Goal: Task Accomplishment & Management: Use online tool/utility

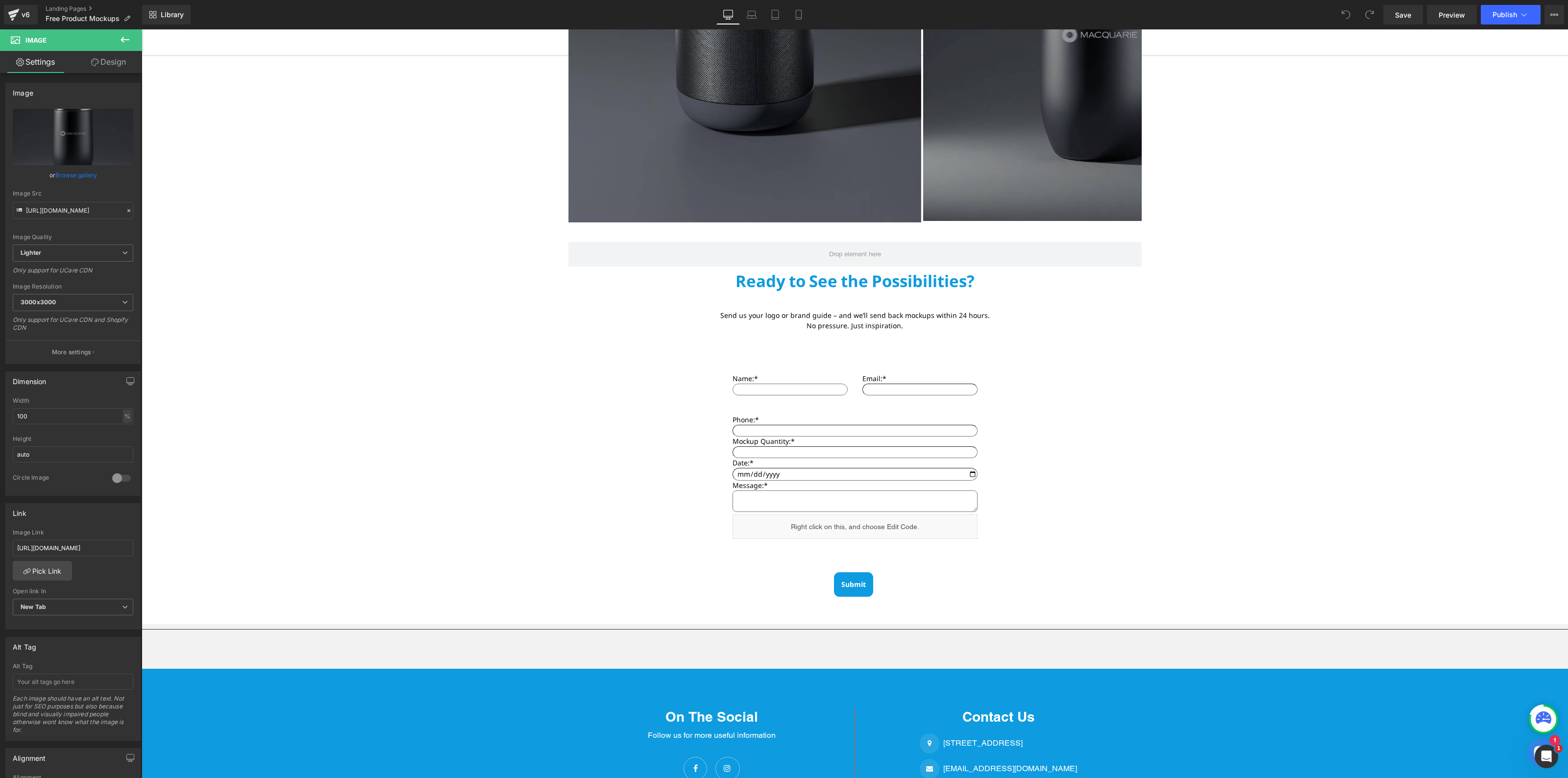
scroll to position [1388, 0]
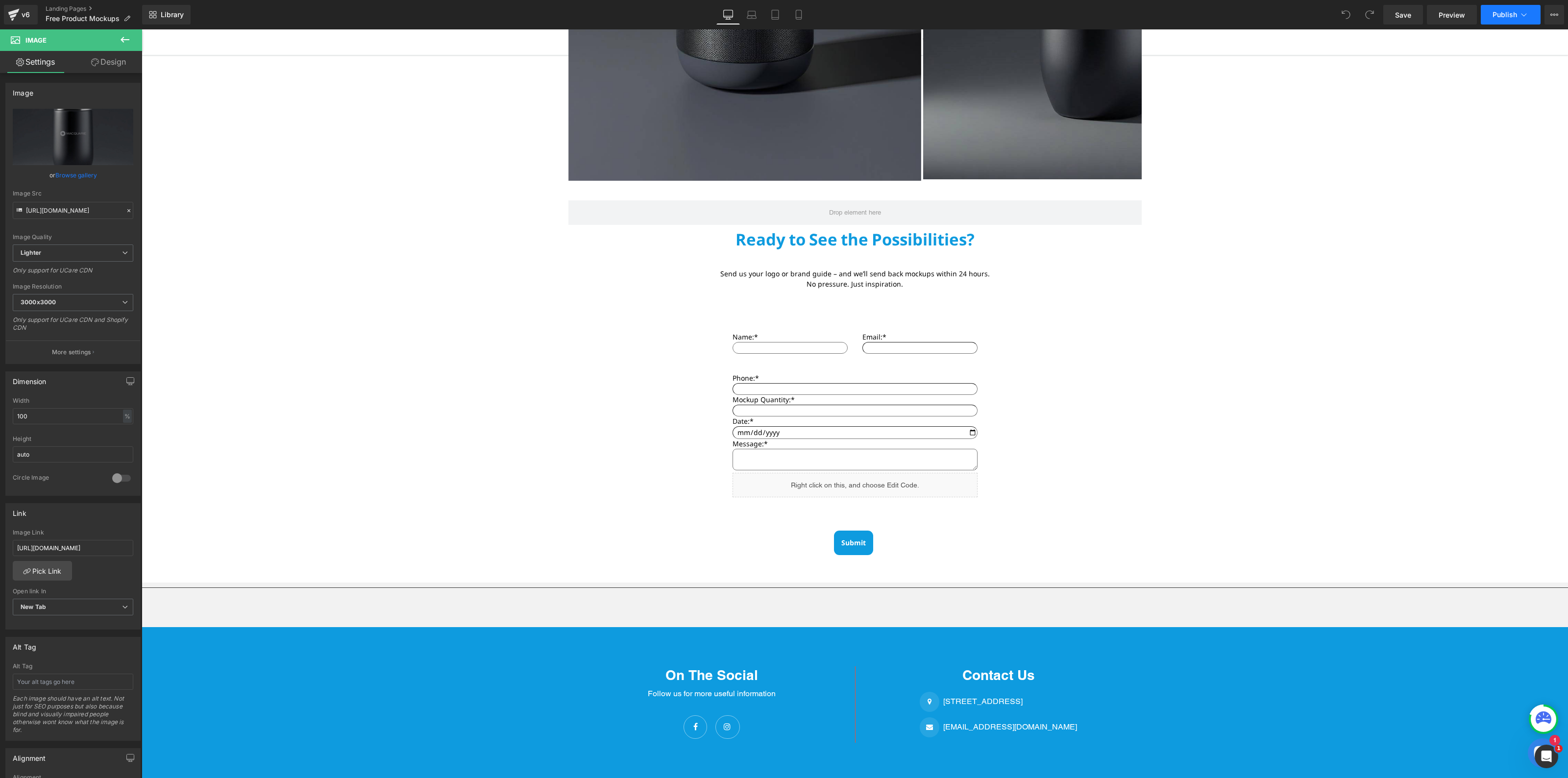
click at [1515, 13] on span "Publish" at bounding box center [1505, 15] width 25 height 8
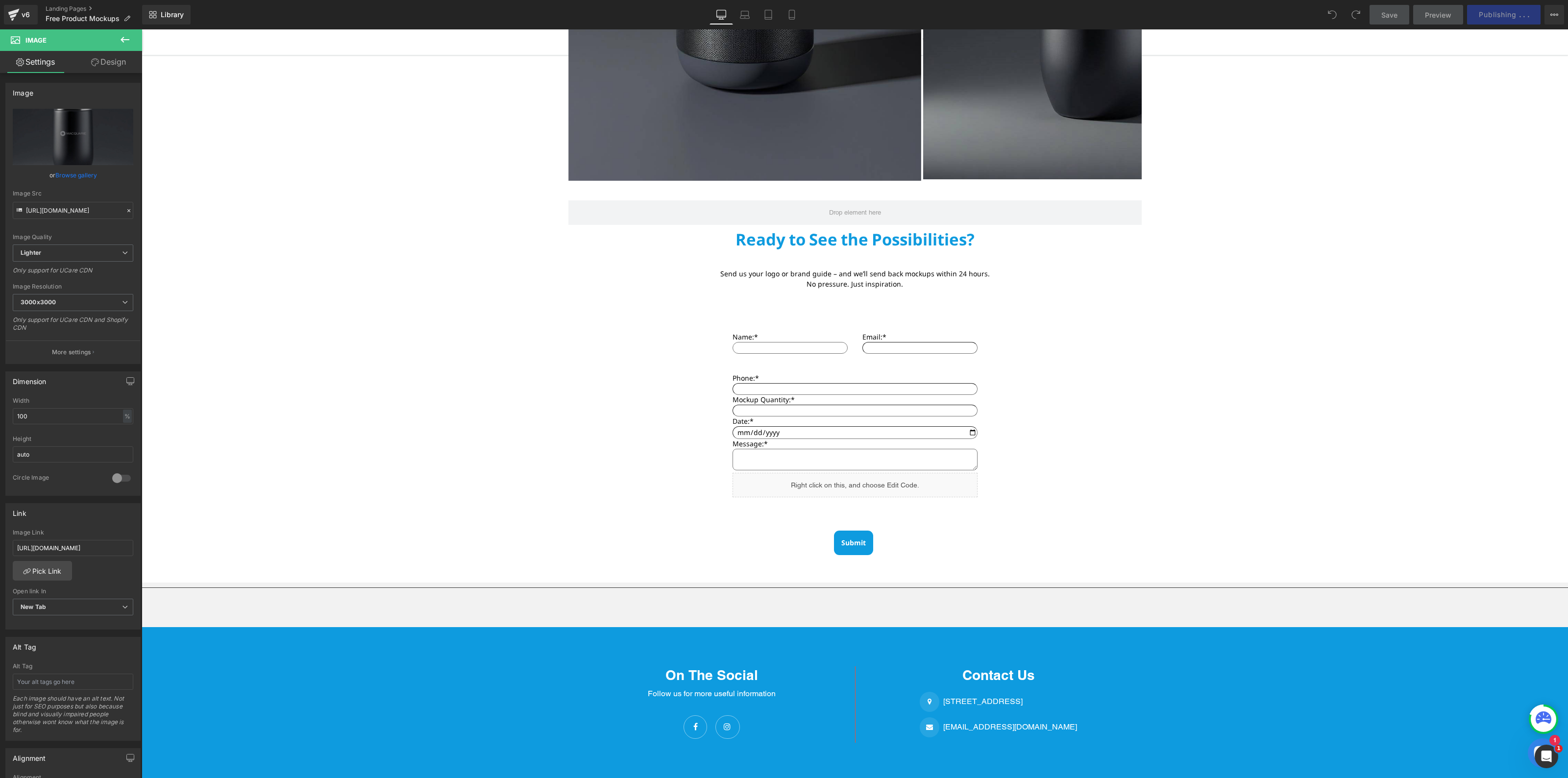
click at [1434, 10] on span "Preview" at bounding box center [1438, 15] width 27 height 10
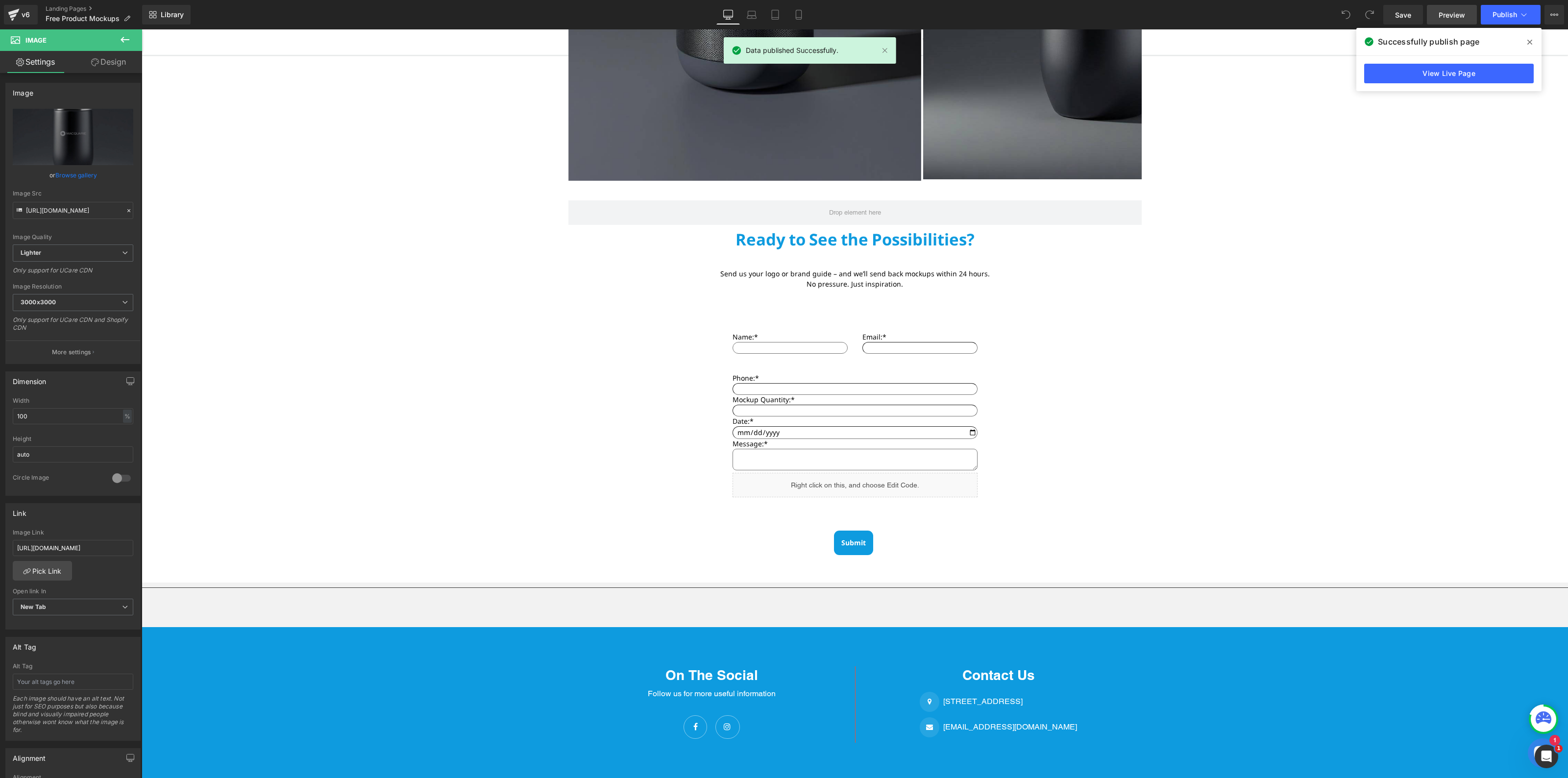
click at [1456, 15] on span "Preview" at bounding box center [1452, 15] width 27 height 10
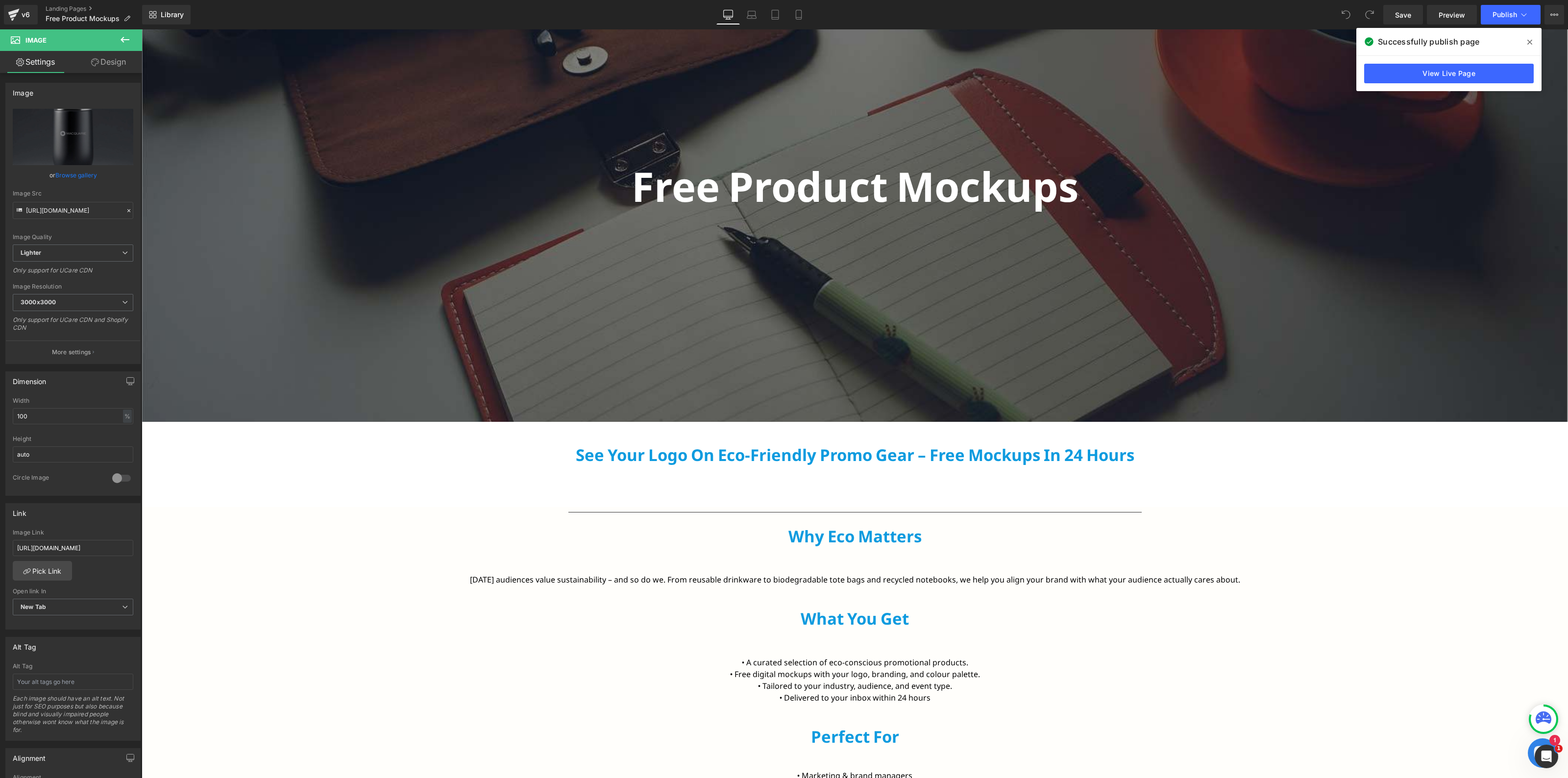
scroll to position [82, 0]
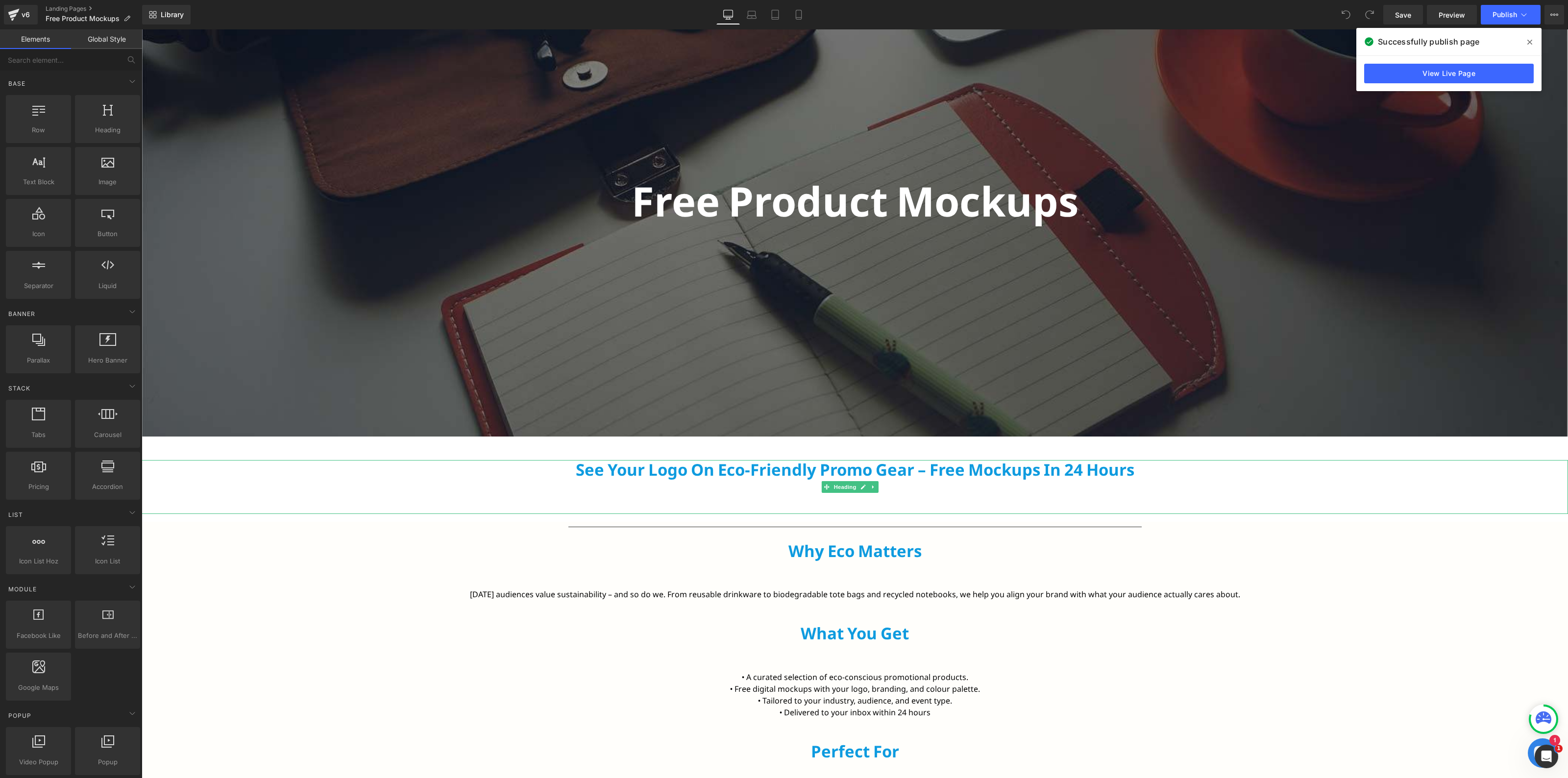
click at [602, 484] on h2 "See Your Logo on Eco-Friendly Promo Gear – Free Mockups in 24 Hours" at bounding box center [855, 479] width 1426 height 38
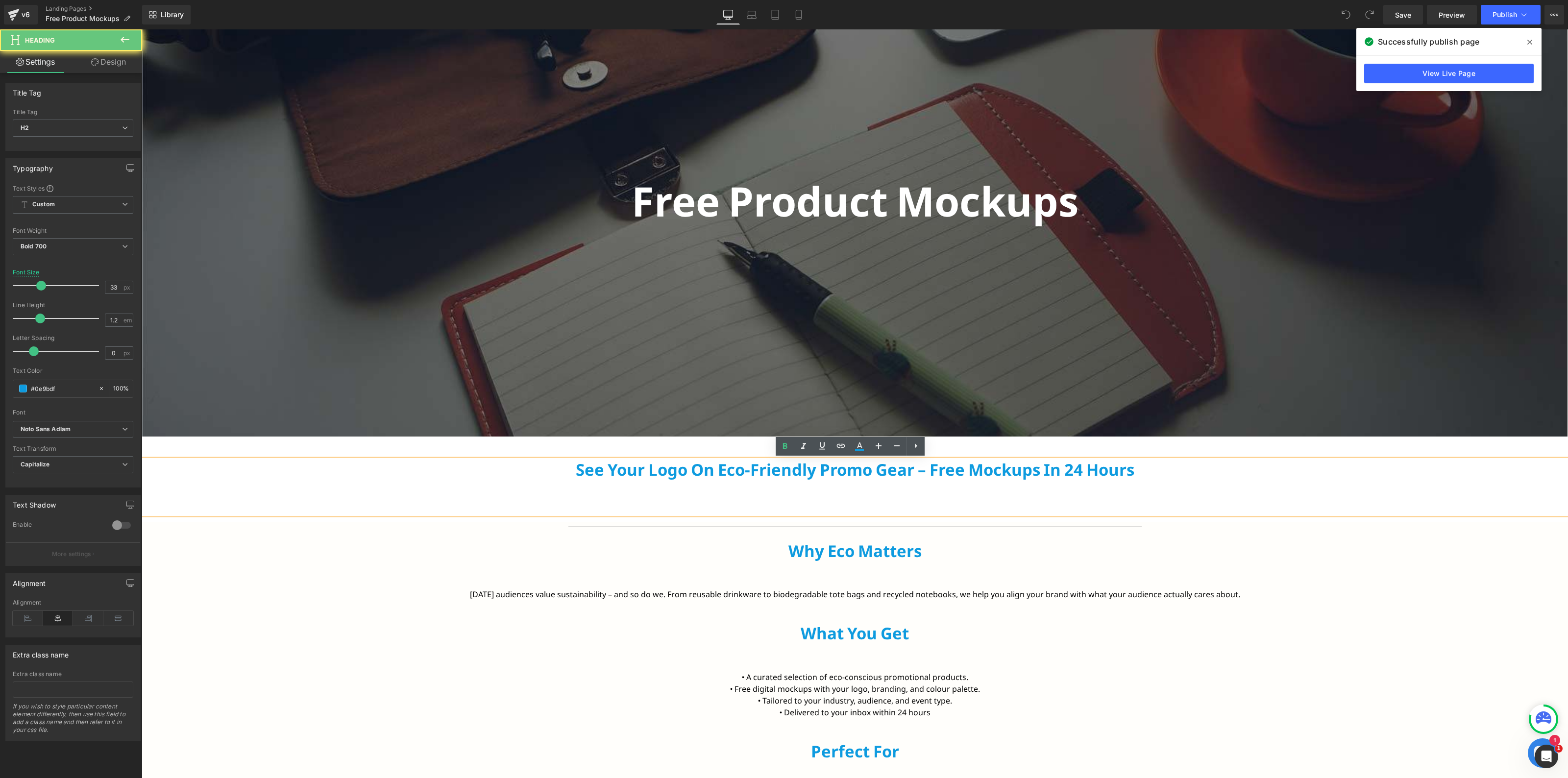
click at [600, 469] on h2 "See Your Logo on Eco-Friendly Promo Gear – Free Mockups in 24 Hours" at bounding box center [855, 479] width 1426 height 38
click at [569, 467] on h2 "See Your Logo on Eco-Friendly Promo Gear – Free Mockups in 24 Hours" at bounding box center [855, 479] width 1426 height 38
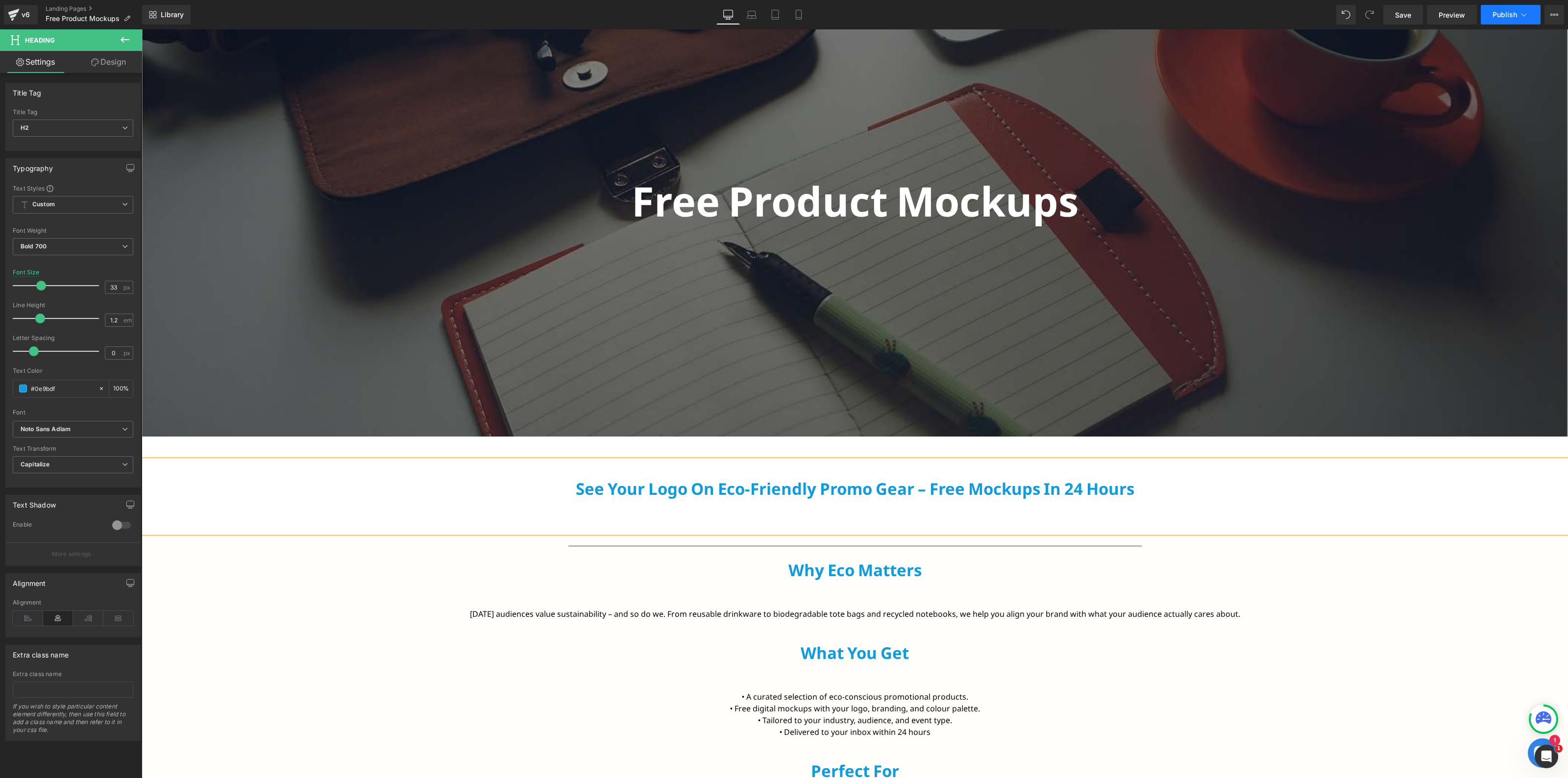
click at [1503, 15] on span "Publish" at bounding box center [1505, 15] width 25 height 8
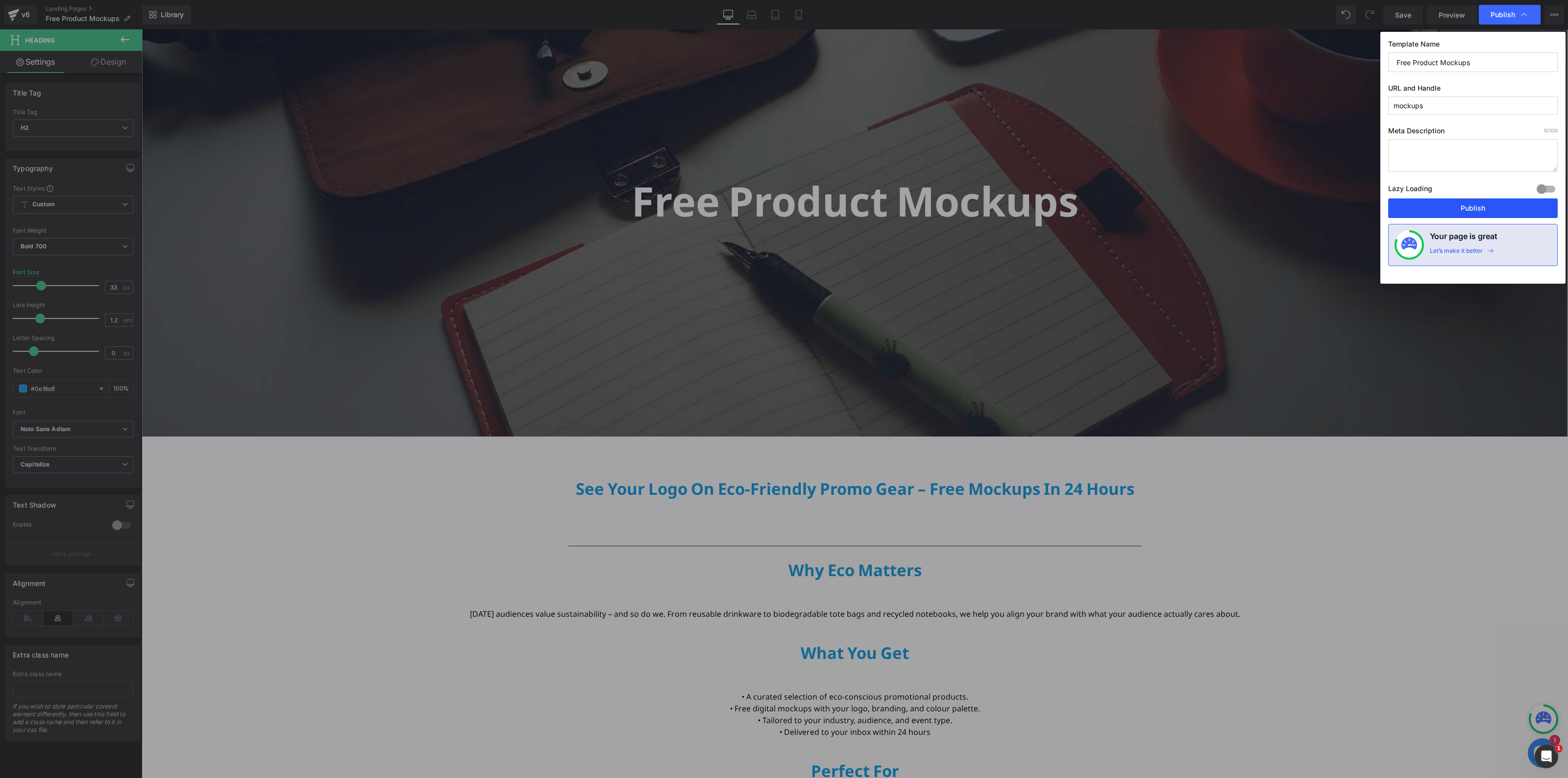
click at [1462, 212] on button "Publish" at bounding box center [1473, 208] width 170 height 20
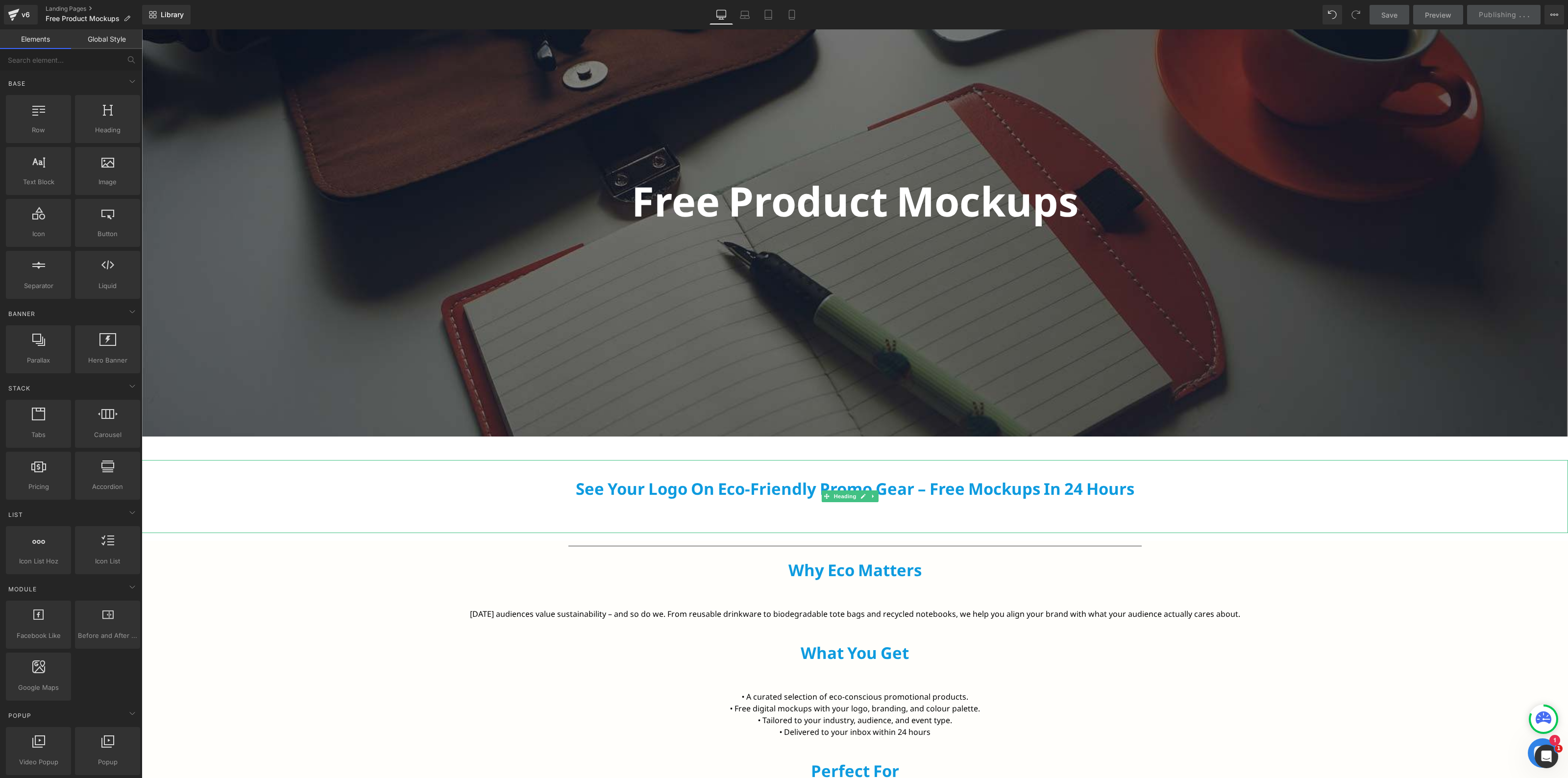
click at [810, 522] on div "See Your Logo on Eco-Friendly Promo Gear – Free Mockups in 24 Hours" at bounding box center [855, 496] width 1426 height 74
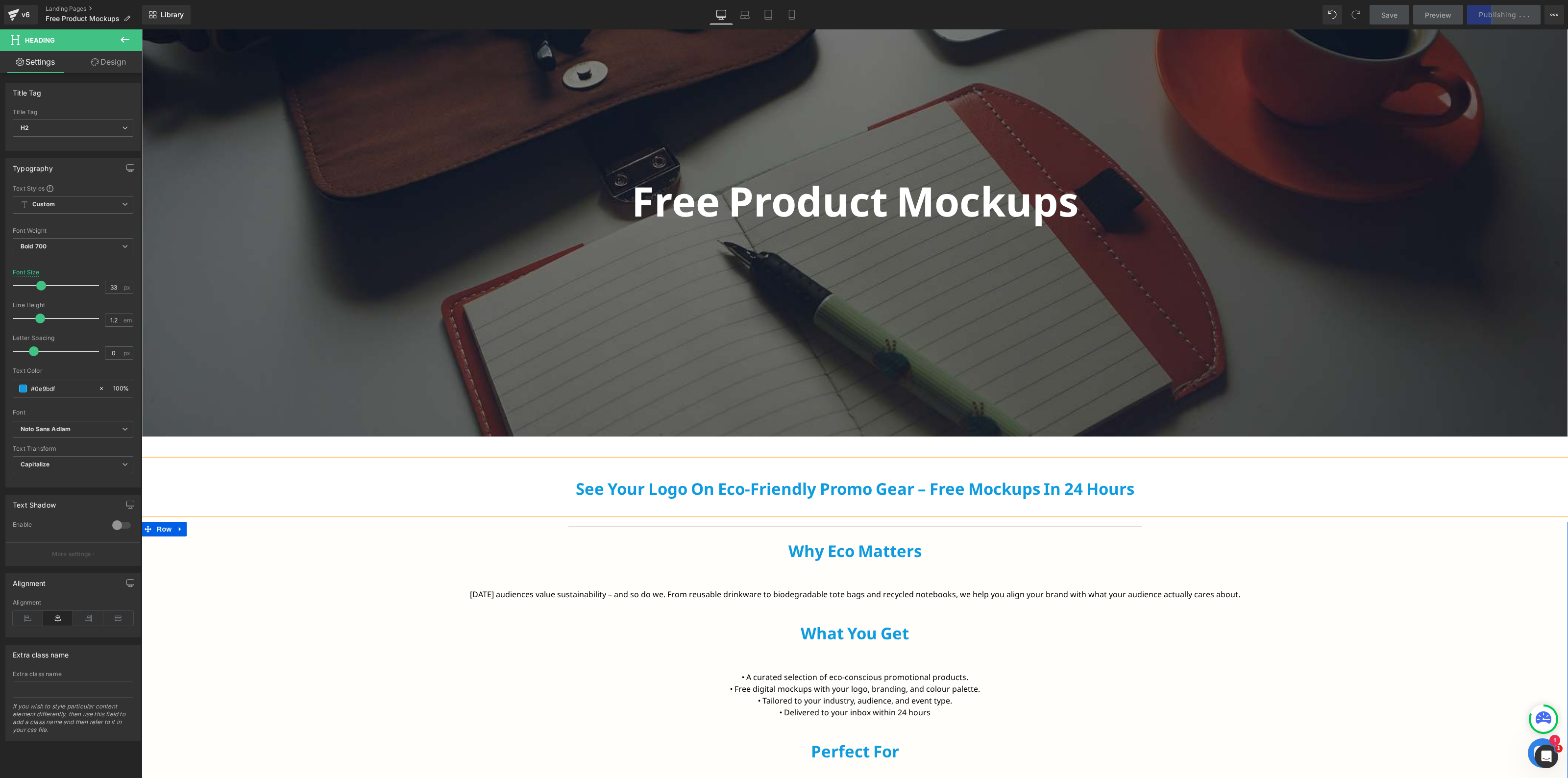
click at [1065, 591] on font "[DATE] audiences value sustainability – and so do we. From reusable drinkware t…" at bounding box center [855, 594] width 771 height 11
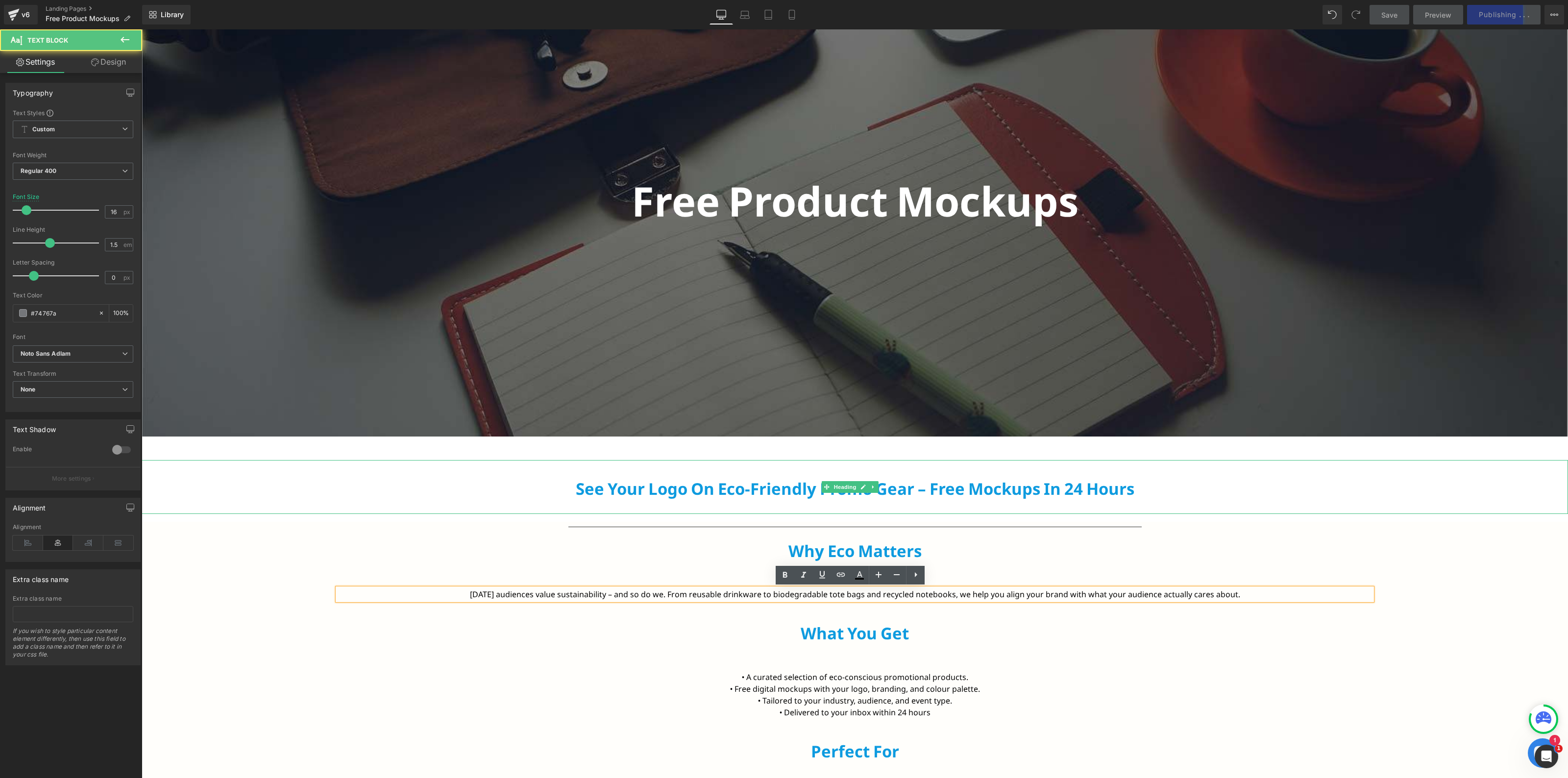
click at [999, 507] on div "See Your Logo on Eco-Friendly Promo Gear – Free Mockups in 24 Hours" at bounding box center [855, 486] width 1426 height 54
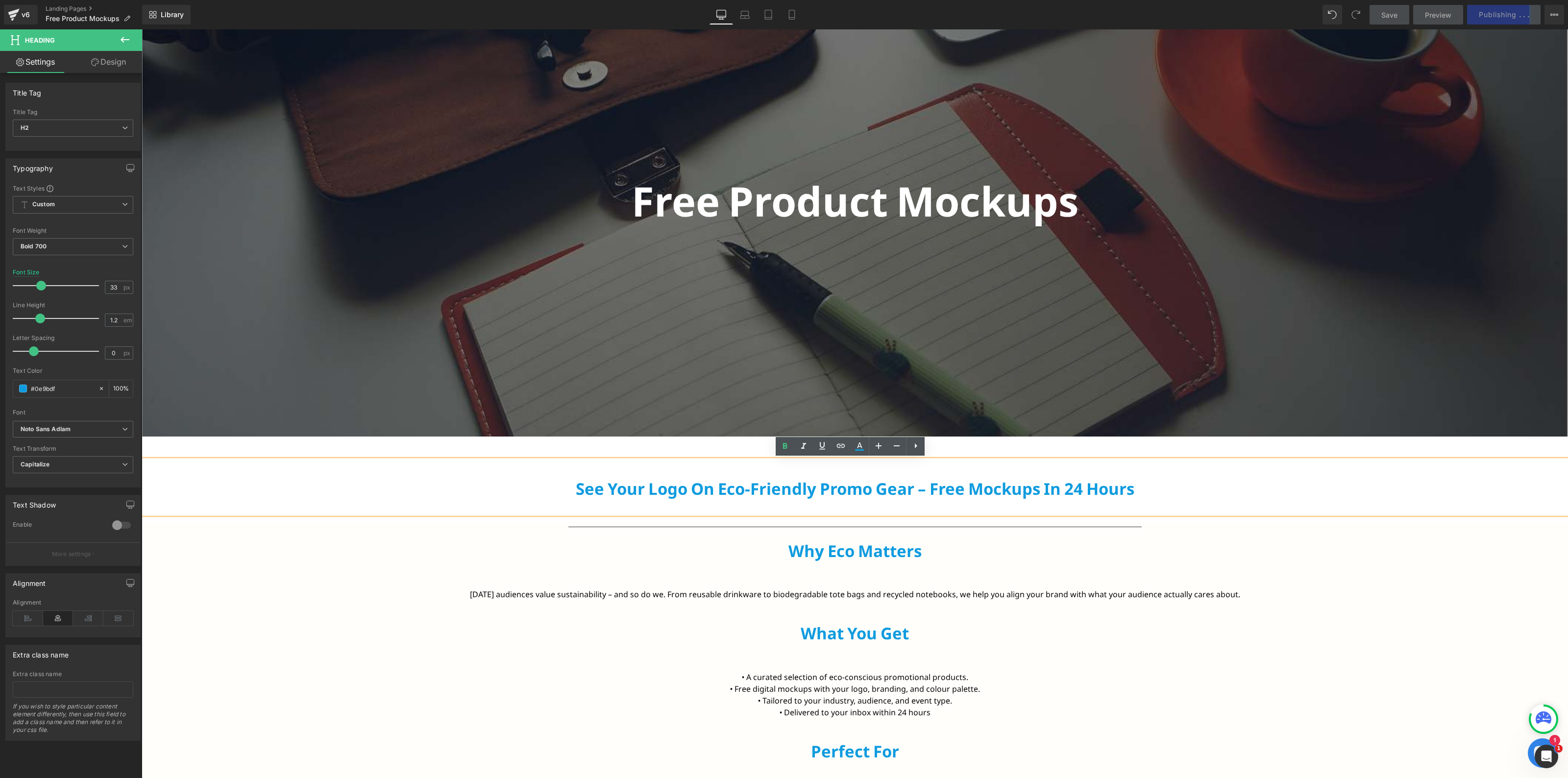
click at [998, 488] on h2 "See Your Logo on Eco-Friendly Promo Gear – Free Mockups in 24 Hours" at bounding box center [855, 488] width 1426 height 20
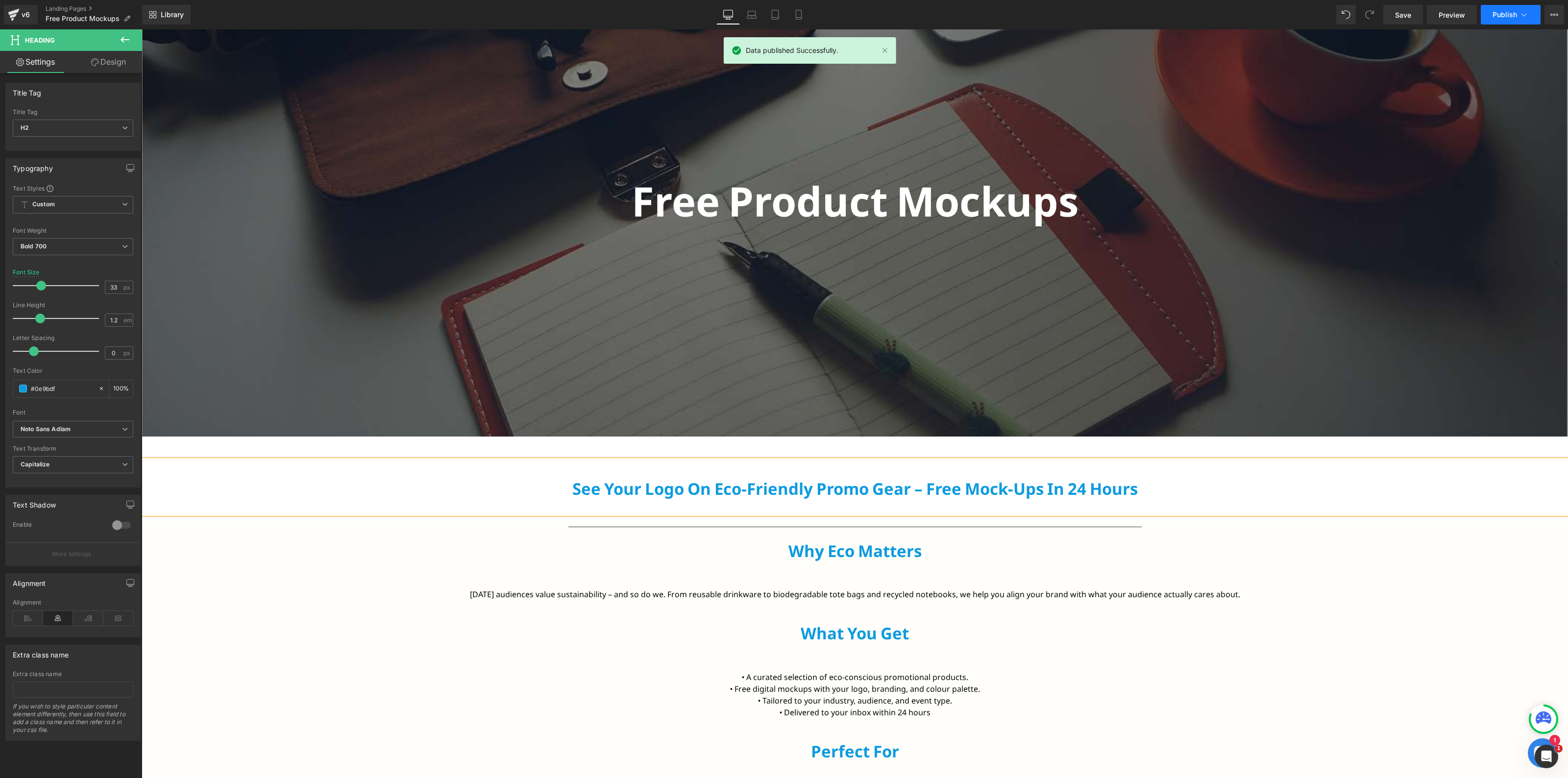
click at [1513, 7] on button "Publish" at bounding box center [1511, 15] width 60 height 20
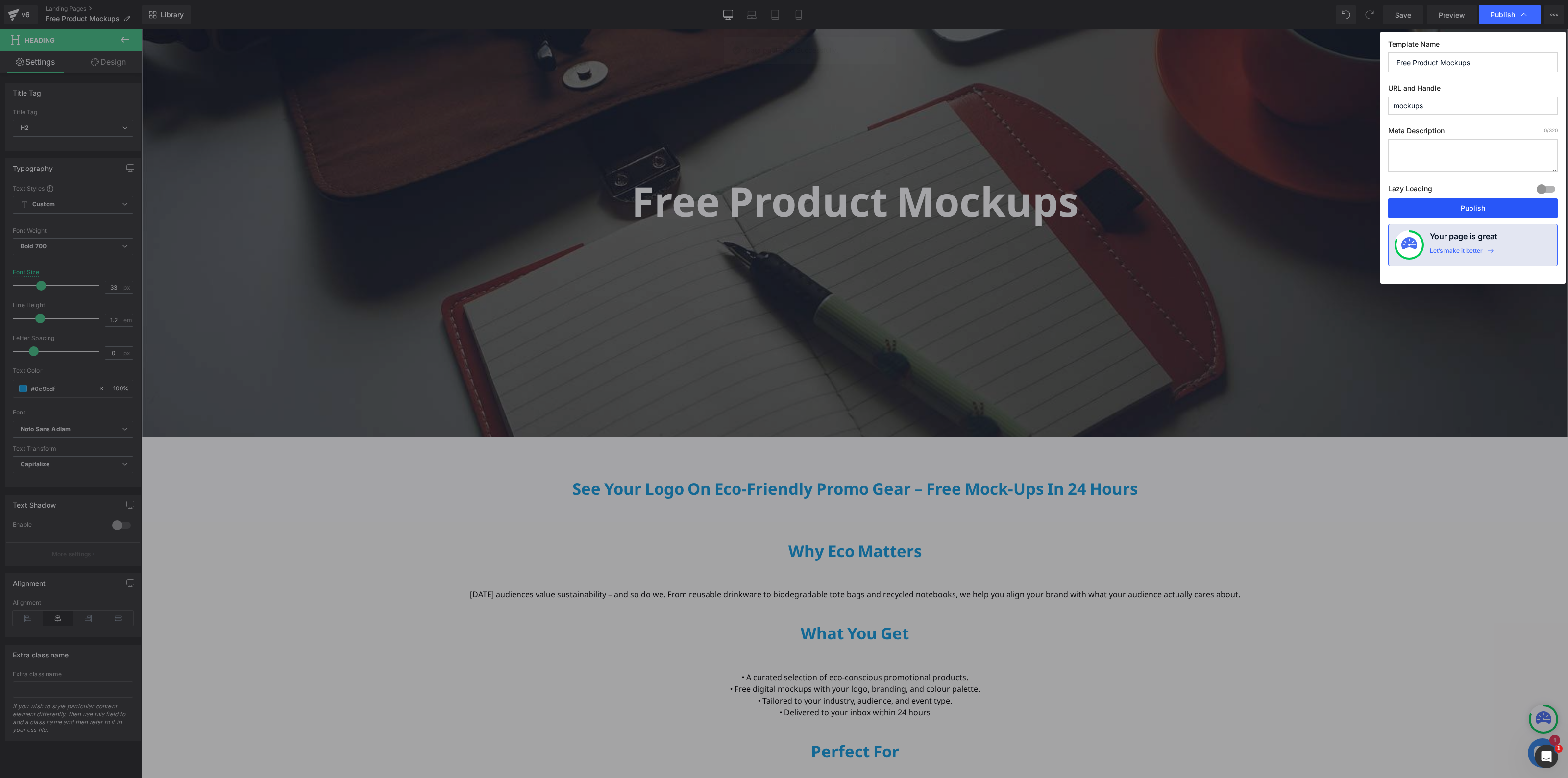
click at [1481, 209] on button "Publish" at bounding box center [1473, 208] width 170 height 20
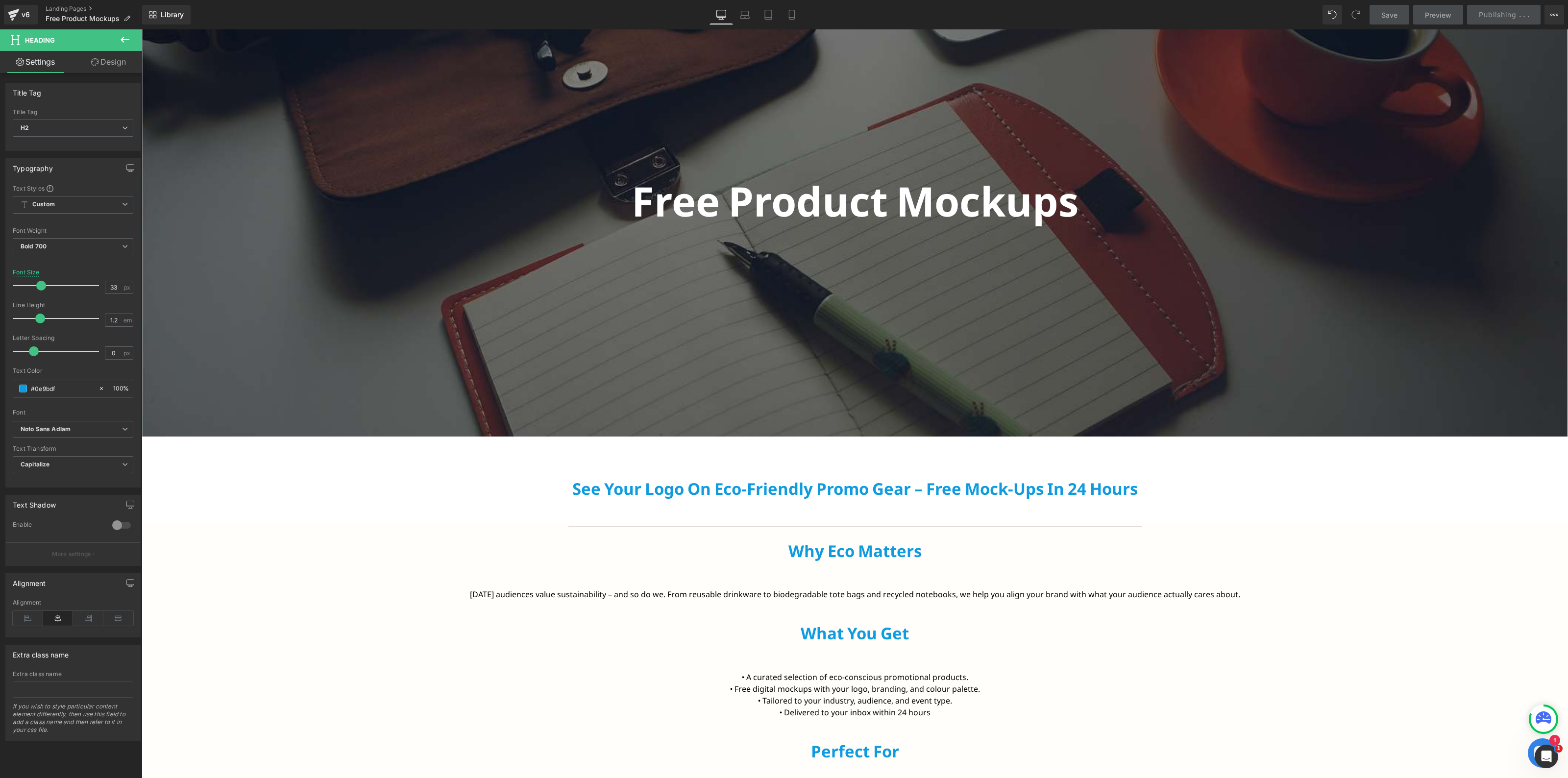
click at [123, 37] on icon at bounding box center [125, 40] width 12 height 12
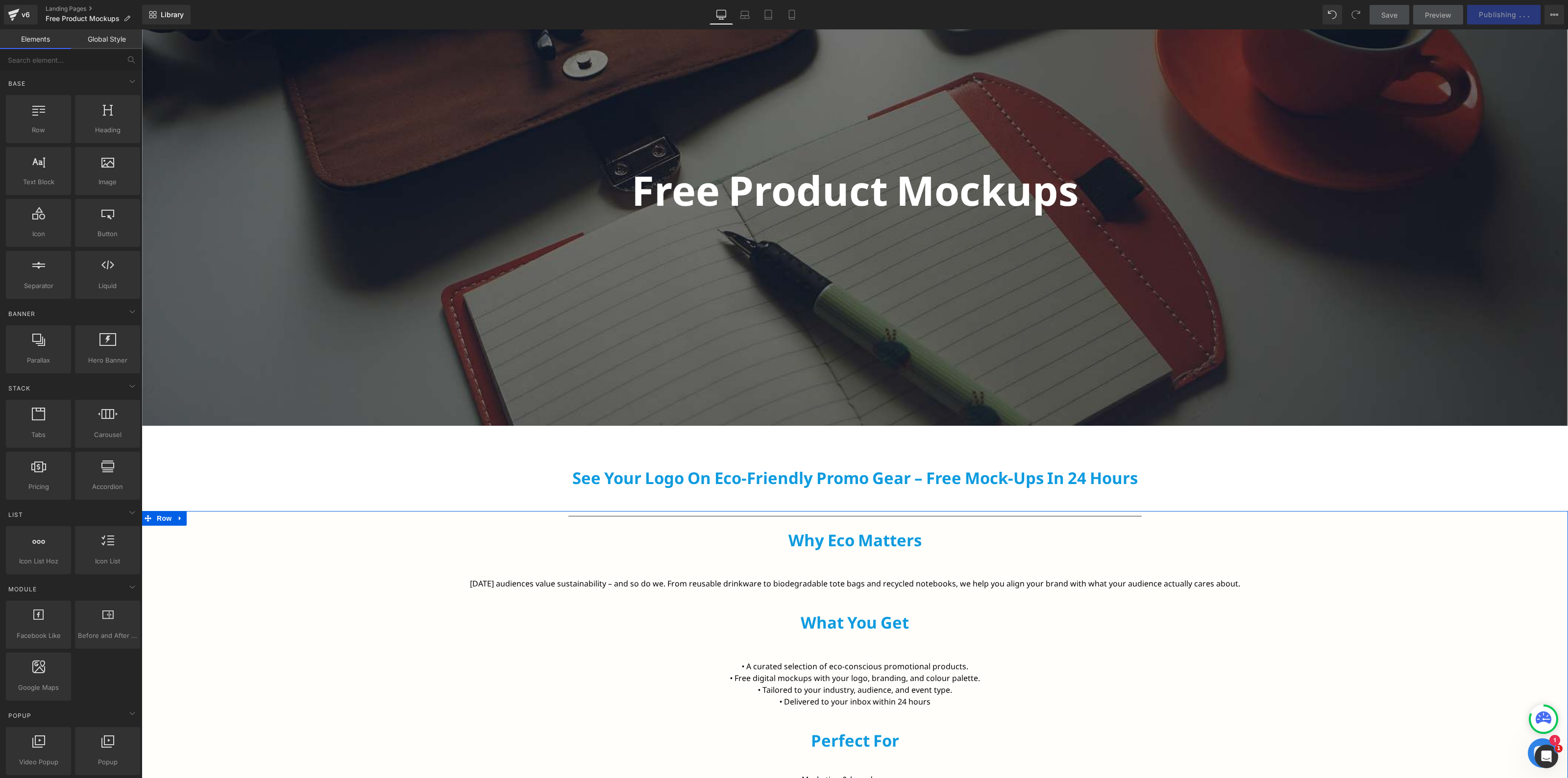
scroll to position [490, 0]
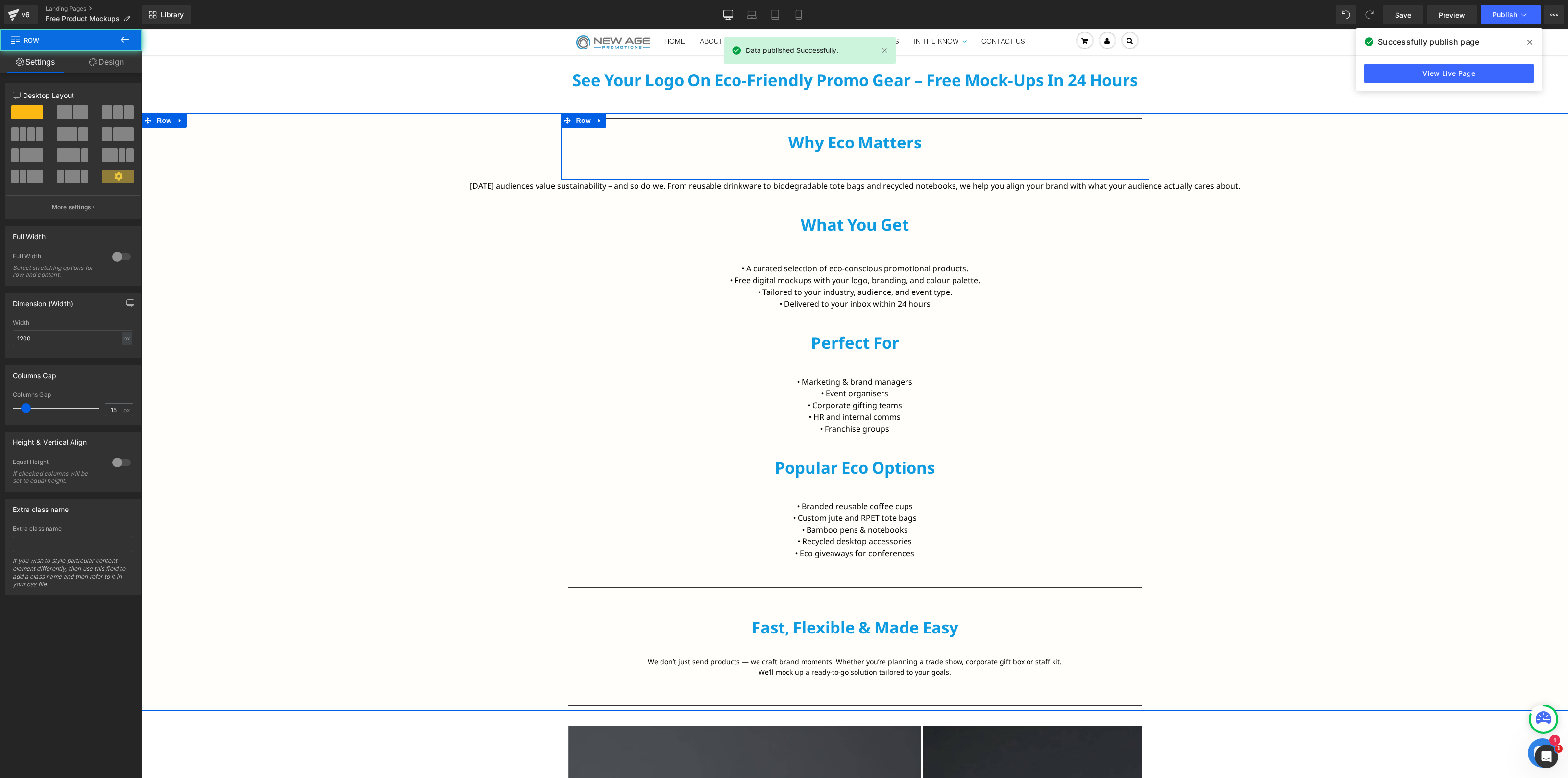
click at [835, 170] on div "Separator Why Eco Matters Heading" at bounding box center [855, 143] width 588 height 62
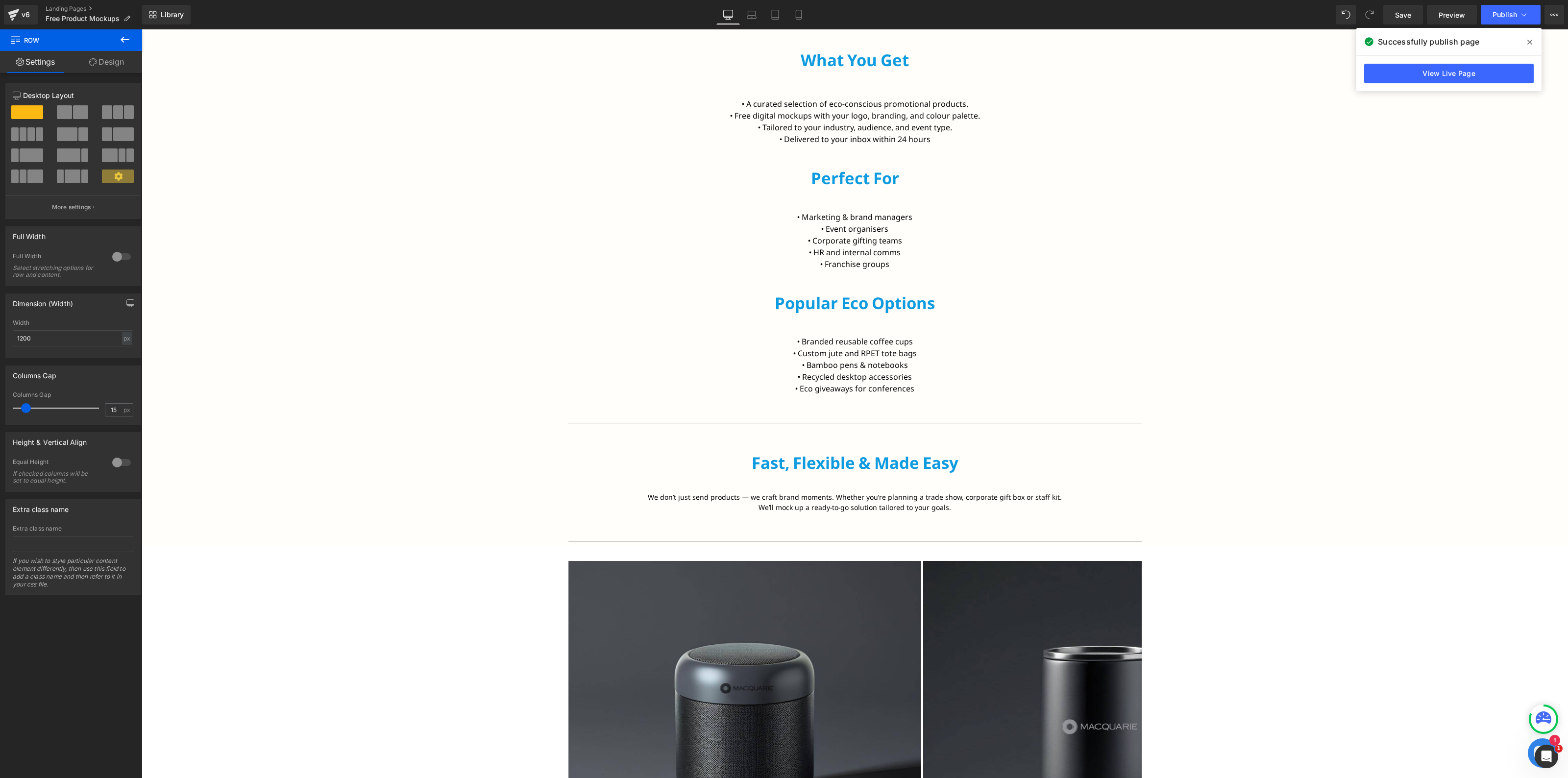
scroll to position [0, 0]
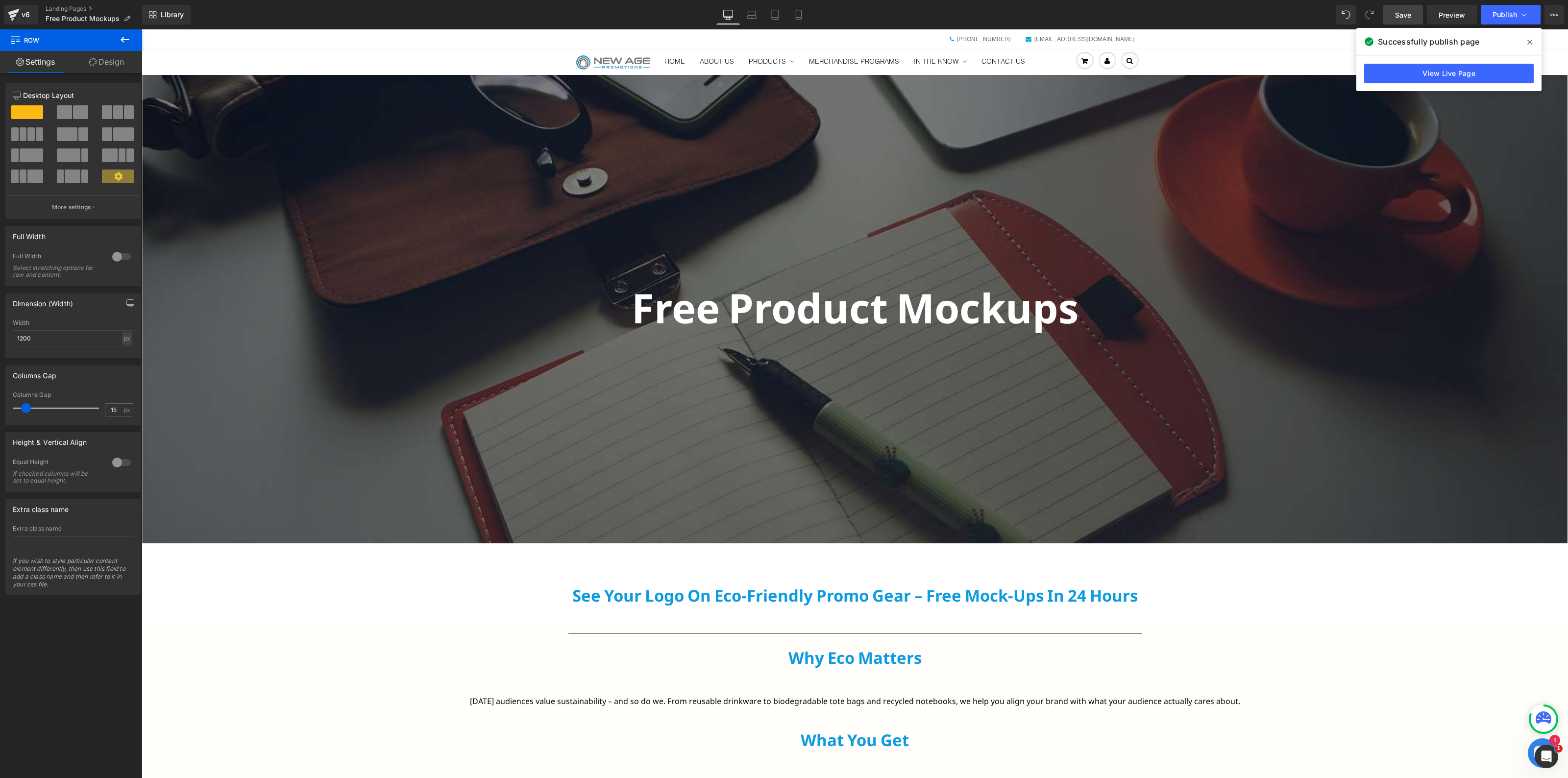
click at [1410, 10] on span "Save" at bounding box center [1403, 15] width 16 height 10
click at [1533, 16] on button "Publish" at bounding box center [1511, 15] width 60 height 20
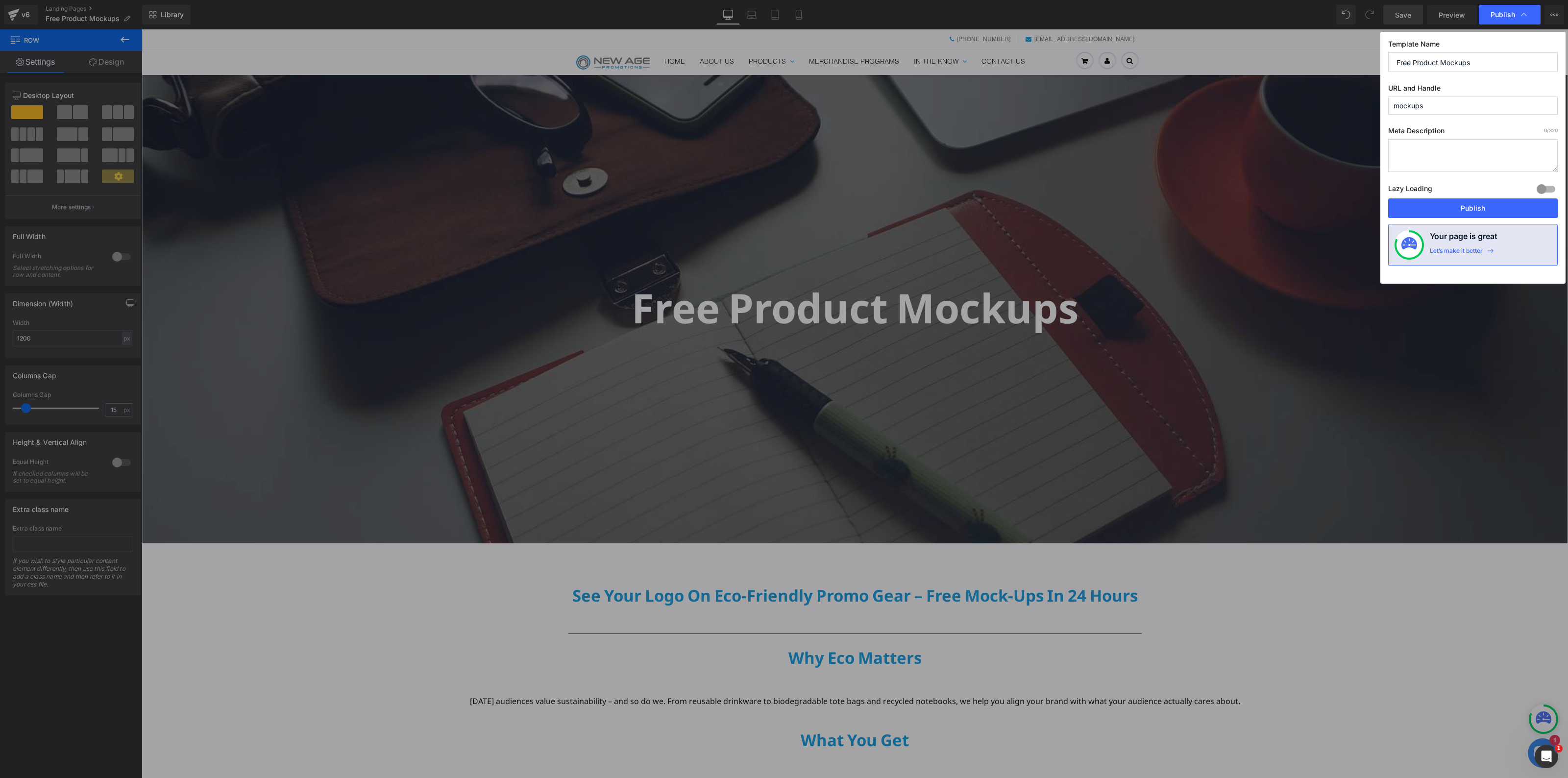
drag, startPoint x: 1491, startPoint y: 106, endPoint x: 1235, endPoint y: 101, distance: 256.0
click at [1235, 101] on div "Publish Template Name Free Product Mockups URL and Handle mockups Meta Descript…" at bounding box center [784, 389] width 1568 height 778
